Goal: Transaction & Acquisition: Purchase product/service

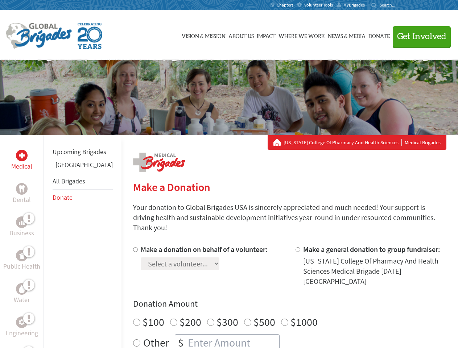
click at [400, 5] on div "Search for:" at bounding box center [385, 5] width 29 height 6
click at [419, 36] on span "Get Involved" at bounding box center [421, 36] width 49 height 9
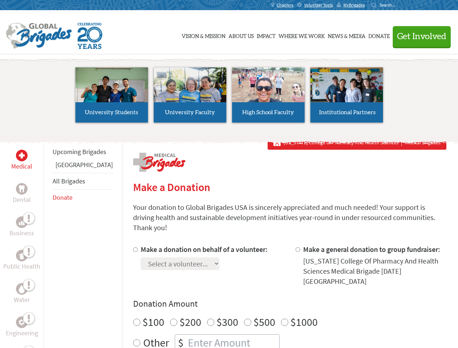
click at [229, 98] on li "High School Faculty" at bounding box center [268, 95] width 78 height 67
click at [48, 242] on div "Upcoming Brigades Panama All Brigades Donate" at bounding box center [83, 309] width 78 height 348
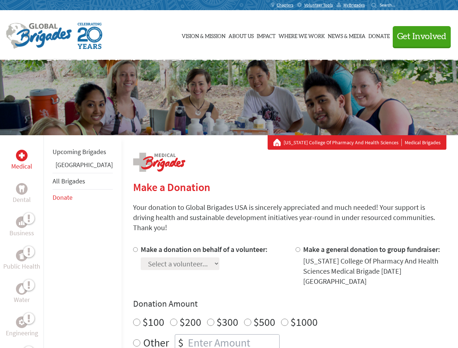
click at [277, 298] on div "Donation Amount $100 $200 $300 $500 $1000 Other $" at bounding box center [289, 324] width 313 height 53
click at [133, 247] on input "Make a donation on behalf of a volunteer:" at bounding box center [135, 249] width 5 height 5
radio input "true"
click at [296, 247] on input "Make a general donation to group fundraiser:" at bounding box center [298, 249] width 5 height 5
radio input "true"
